Goal: Information Seeking & Learning: Learn about a topic

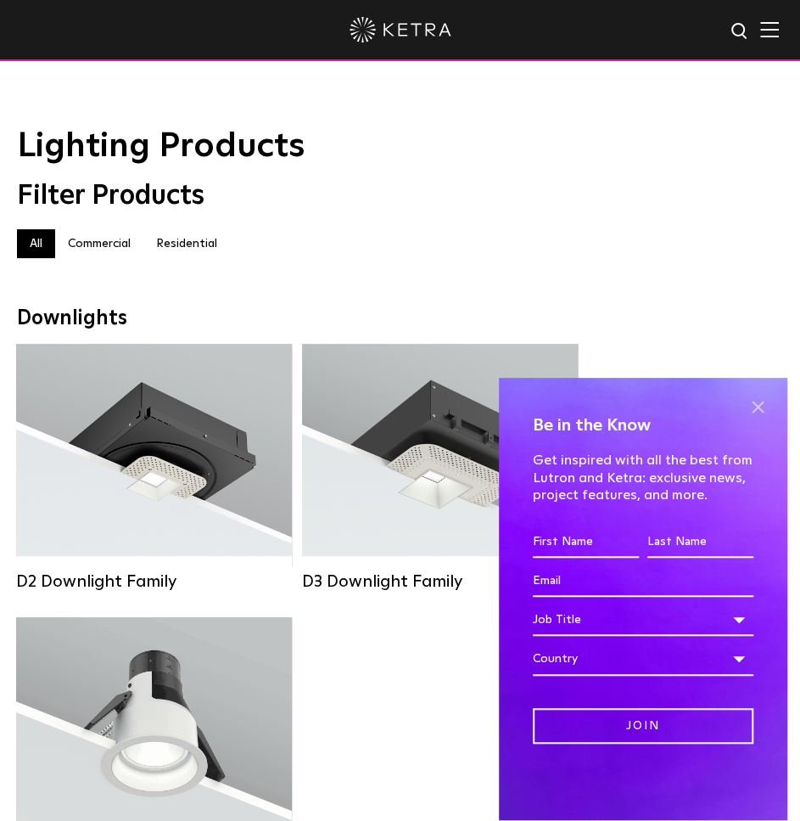
click at [760, 401] on span at bounding box center [757, 407] width 25 height 25
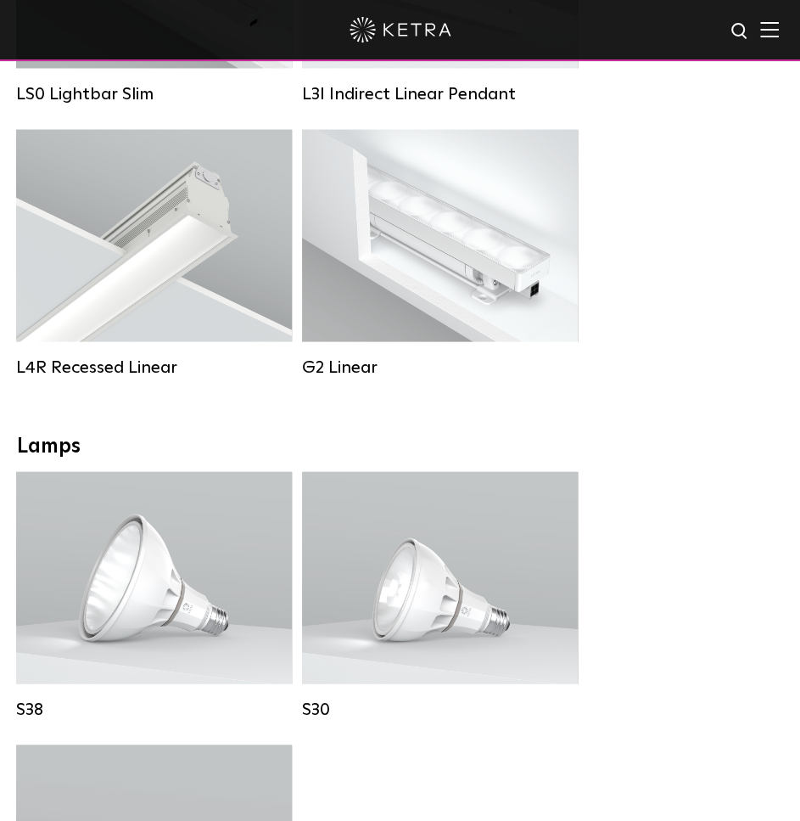
scroll to position [849, 0]
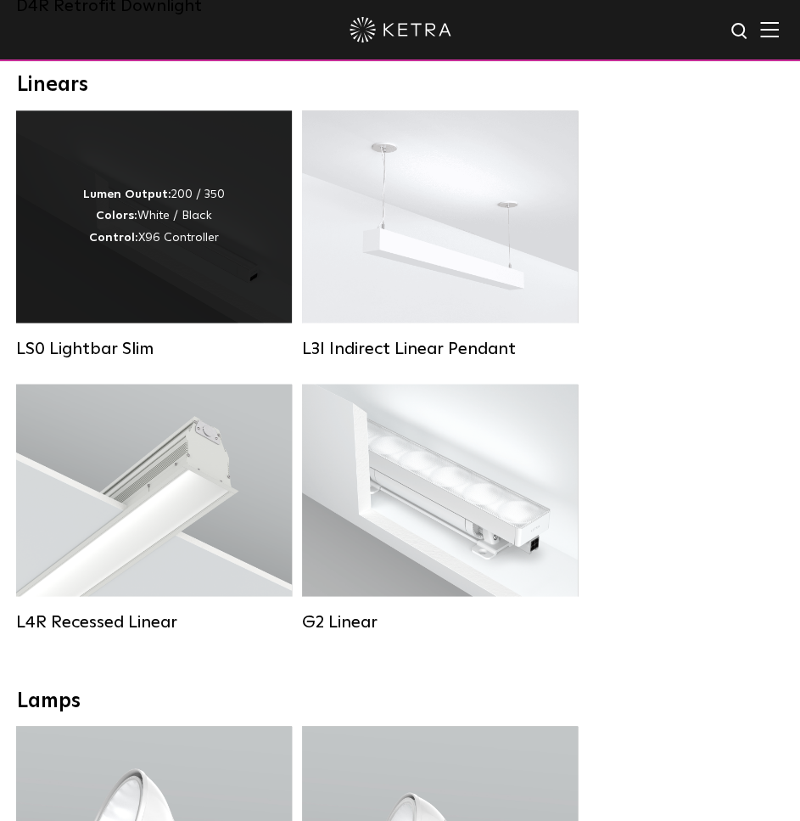
click at [158, 247] on div "Lumen Output: 200 / 350 Colors: White / Black Control: X96 Controller" at bounding box center [154, 216] width 142 height 64
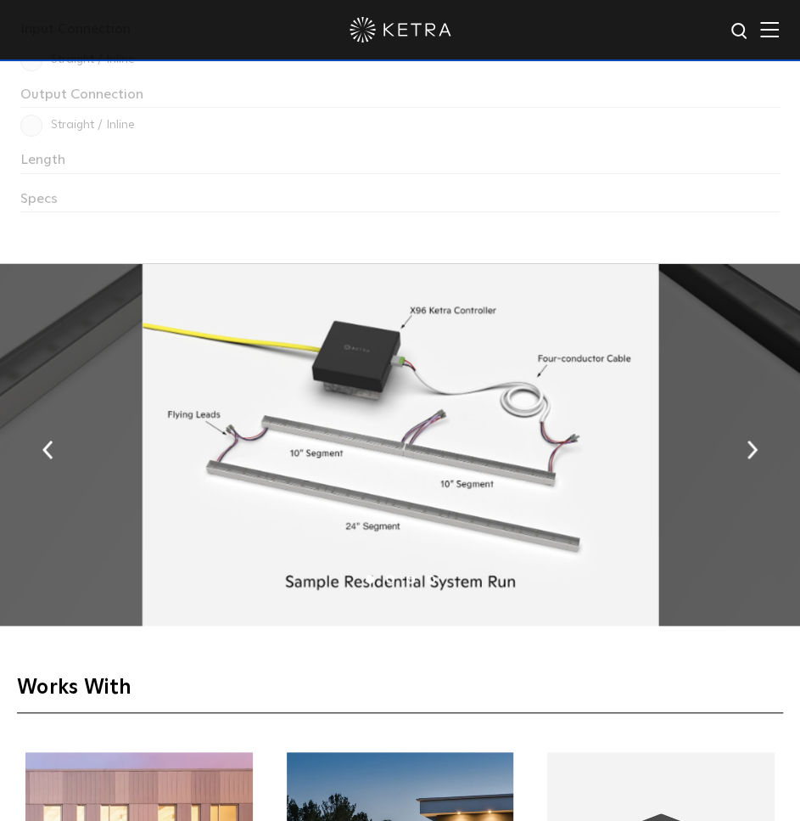
scroll to position [2885, 0]
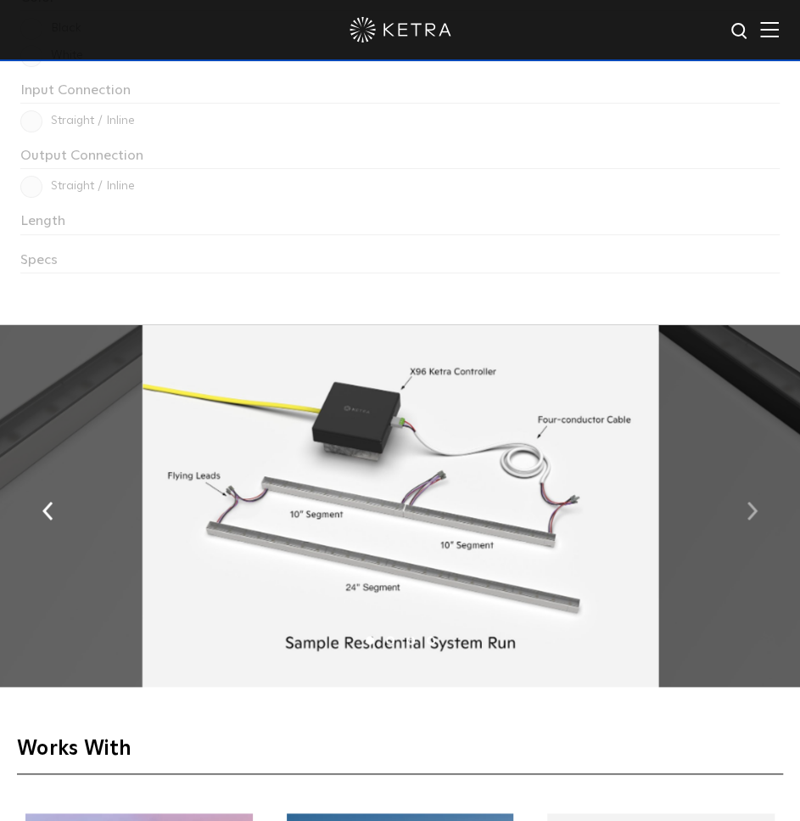
click at [752, 510] on img "button" at bounding box center [752, 511] width 11 height 19
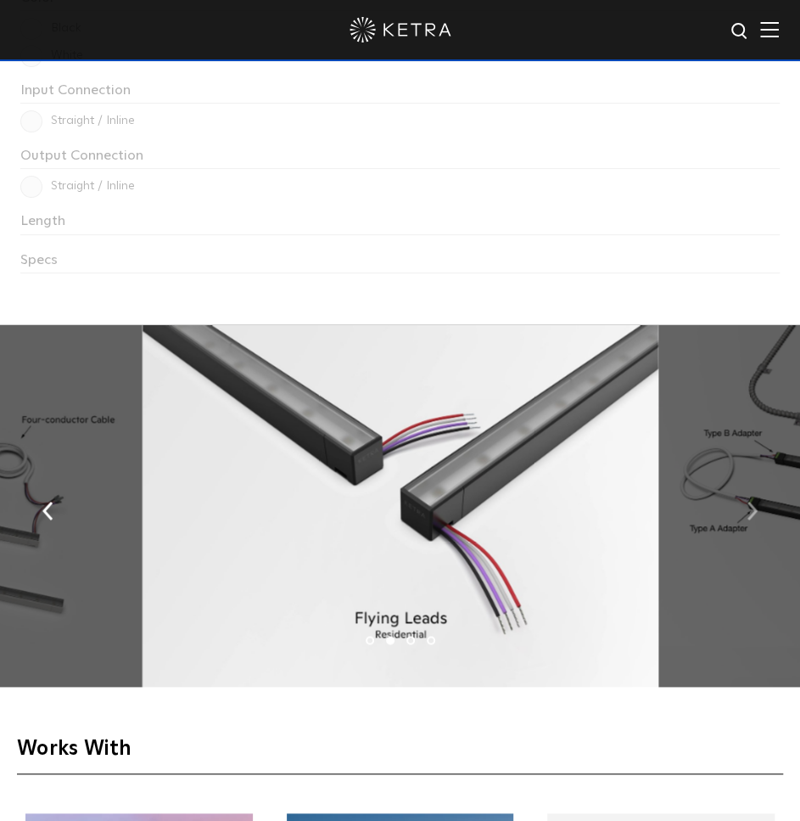
click at [752, 510] on img "button" at bounding box center [752, 511] width 11 height 19
